Goal: Transaction & Acquisition: Book appointment/travel/reservation

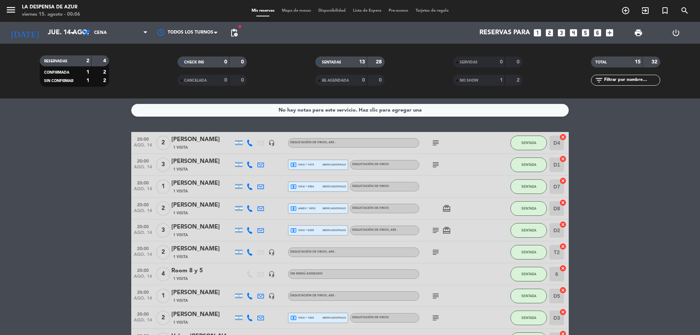
scroll to position [182, 0]
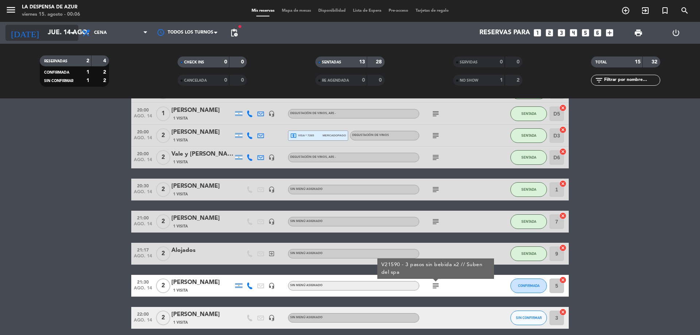
click at [66, 31] on input "jue. 14 ago." at bounding box center [86, 33] width 85 height 15
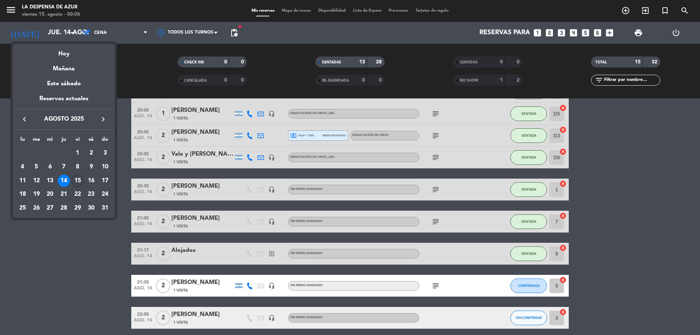
click at [75, 179] on div "15" at bounding box center [77, 181] width 12 height 12
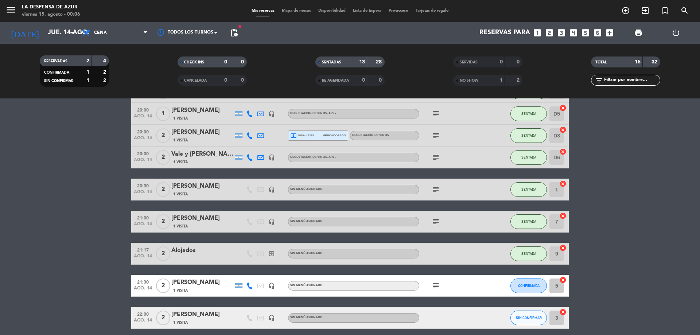
type input "vie. 15 ago."
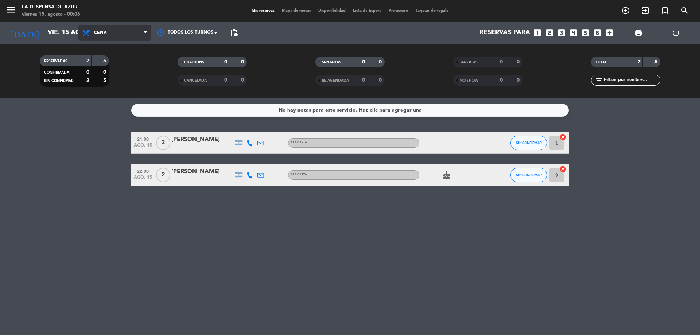
click at [108, 34] on span "Cena" at bounding box center [114, 33] width 73 height 16
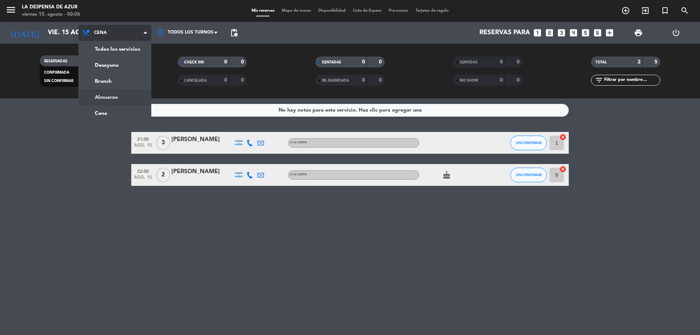
click at [121, 98] on div "menu La Despensa de Azur viernes 15. agosto - 00:06 Mis reservas Mapa de mesas …" at bounding box center [350, 49] width 700 height 98
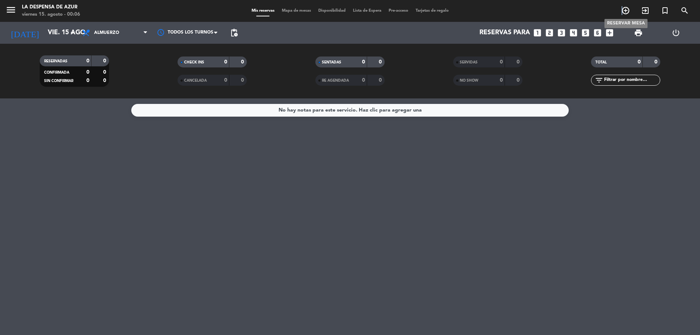
click at [622, 9] on icon "add_circle_outline" at bounding box center [625, 10] width 9 height 9
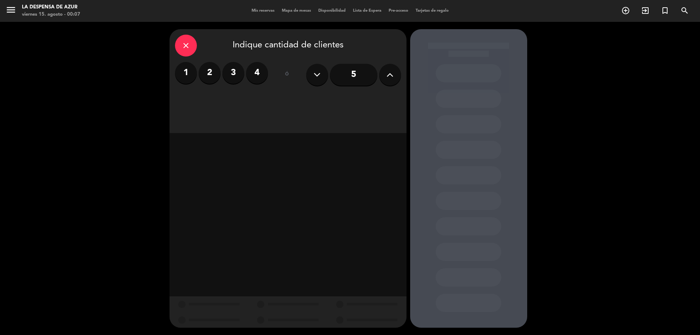
click at [182, 76] on label "1" at bounding box center [186, 73] width 22 height 22
click at [261, 101] on div "Almuerzo" at bounding box center [259, 100] width 55 height 15
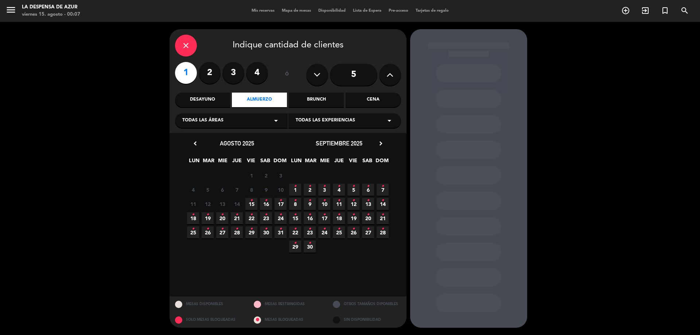
click at [253, 203] on span "15 •" at bounding box center [251, 204] width 12 height 12
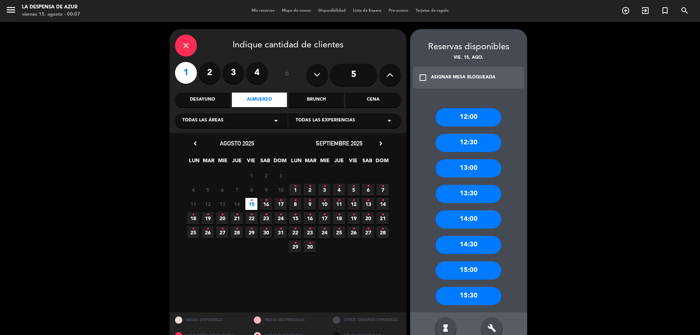
click at [472, 222] on div "14:00" at bounding box center [469, 219] width 66 height 18
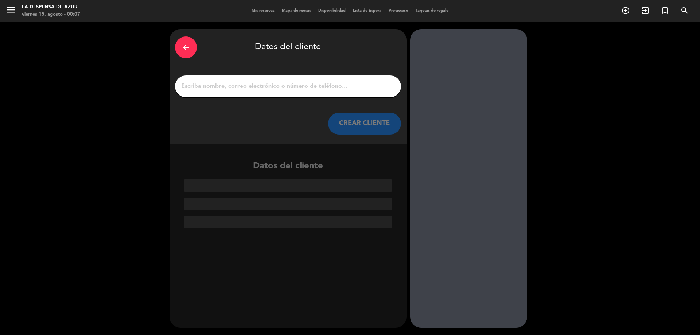
click at [237, 83] on input "1" at bounding box center [287, 86] width 215 height 10
paste input "[PERSON_NAME]"
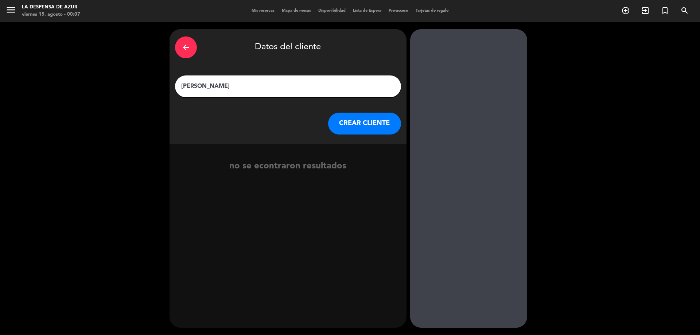
type input "[PERSON_NAME]"
click at [353, 126] on button "CREAR CLIENTE" at bounding box center [364, 124] width 73 height 22
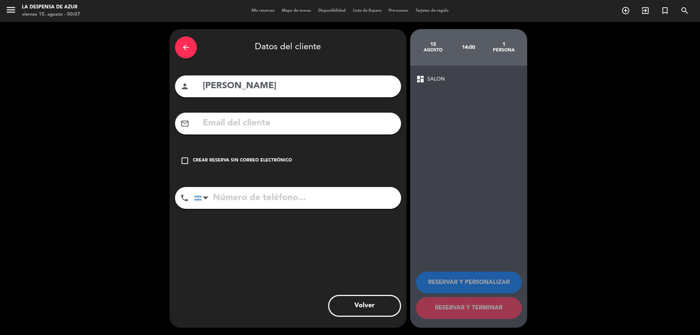
click at [188, 164] on icon "check_box_outline_blank" at bounding box center [184, 160] width 9 height 9
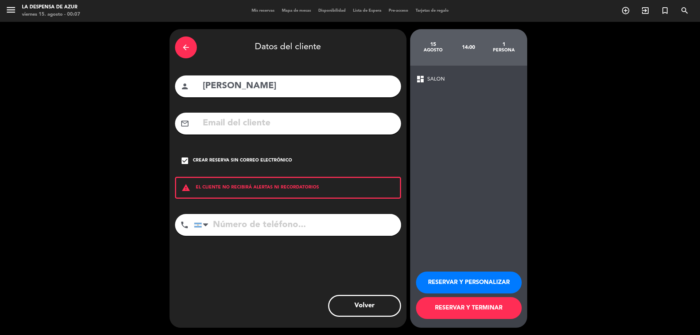
click at [248, 223] on input "tel" at bounding box center [297, 225] width 207 height 22
paste input "2302590507"
type input "2302590507"
click at [451, 283] on button "RESERVAR Y PERSONALIZAR" at bounding box center [469, 283] width 106 height 22
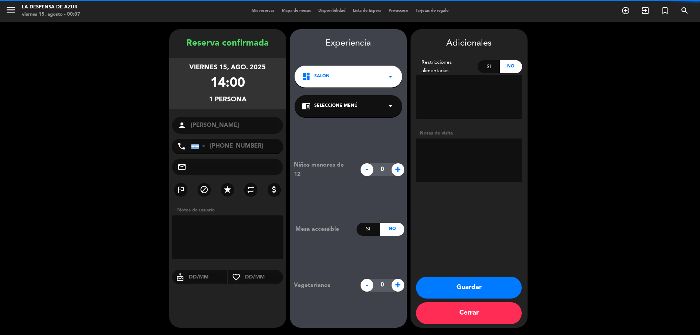
click at [443, 164] on textarea at bounding box center [469, 161] width 106 height 44
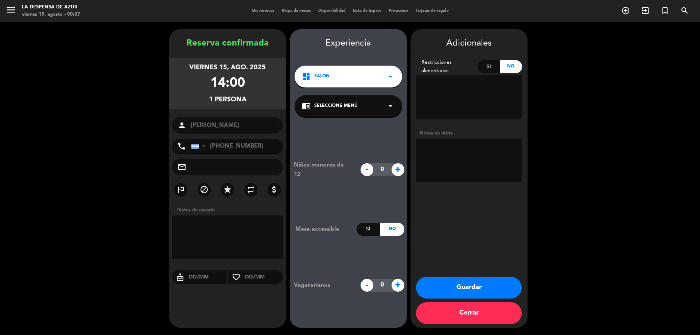
paste textarea "pologtxj44"
type textarea "pologtxj44 - Meson x 1 // sin proteina // sube del Spa."
click at [478, 290] on button "Guardar" at bounding box center [469, 288] width 106 height 22
